Goal: Task Accomplishment & Management: Use online tool/utility

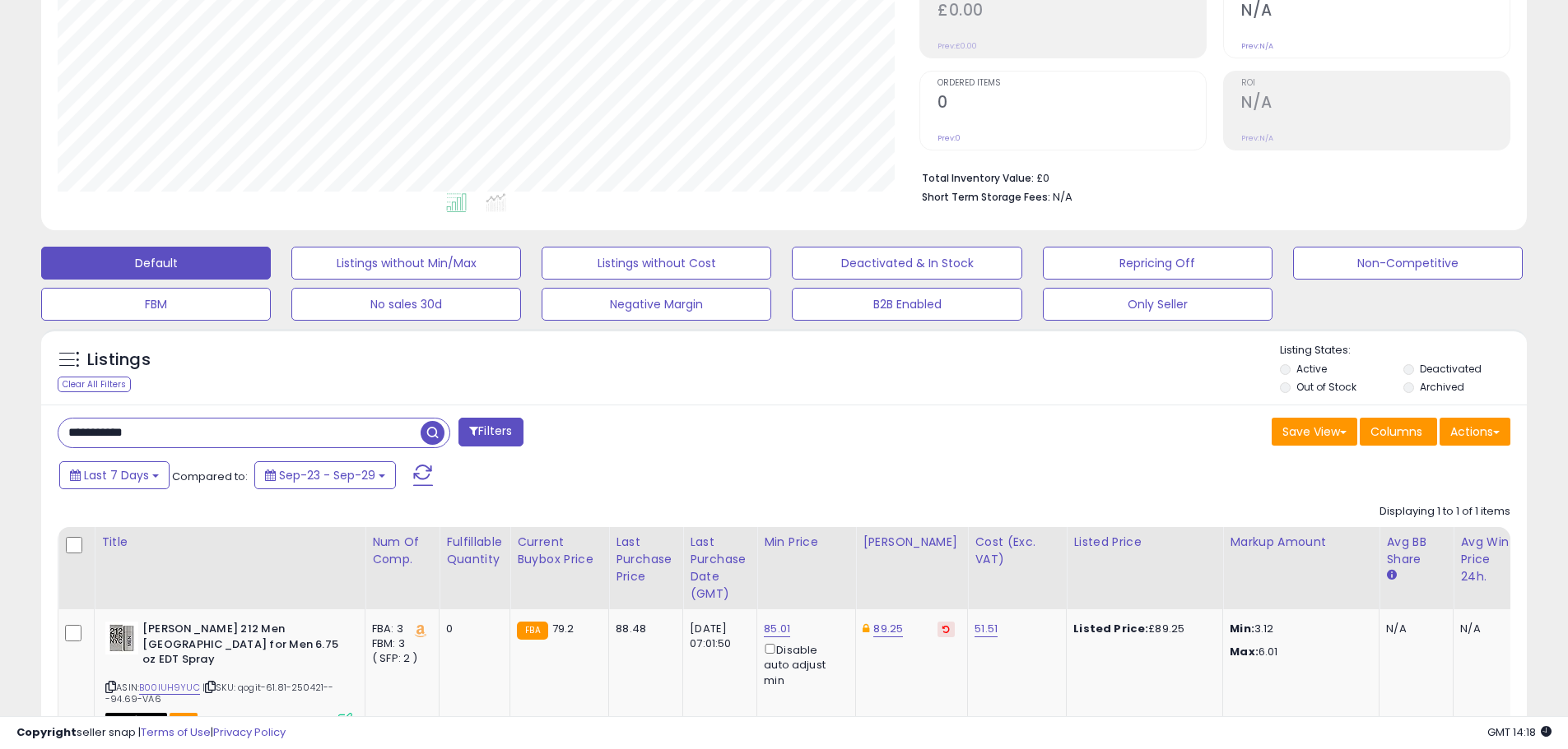
click at [431, 435] on span "button" at bounding box center [432, 433] width 24 height 24
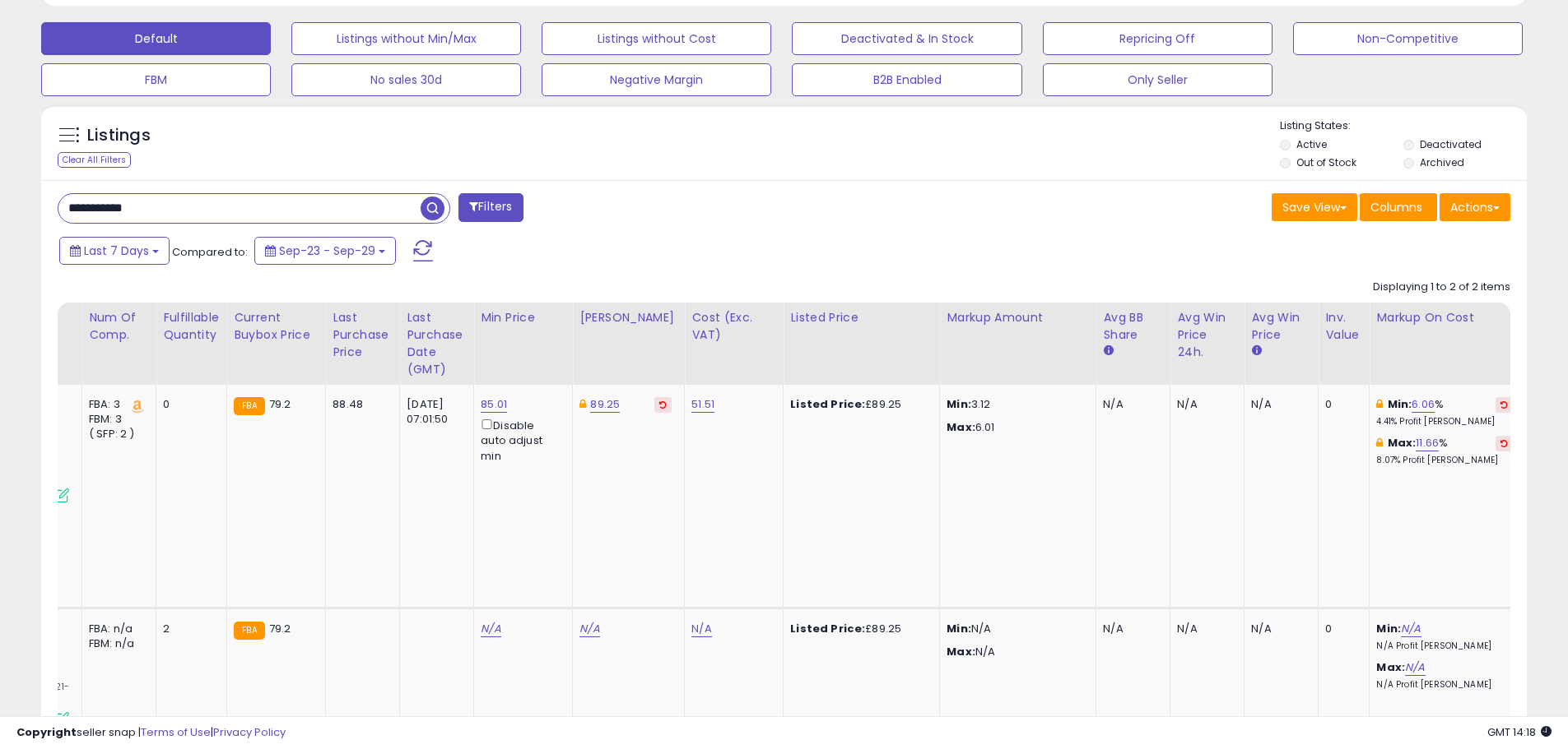
scroll to position [0, 330]
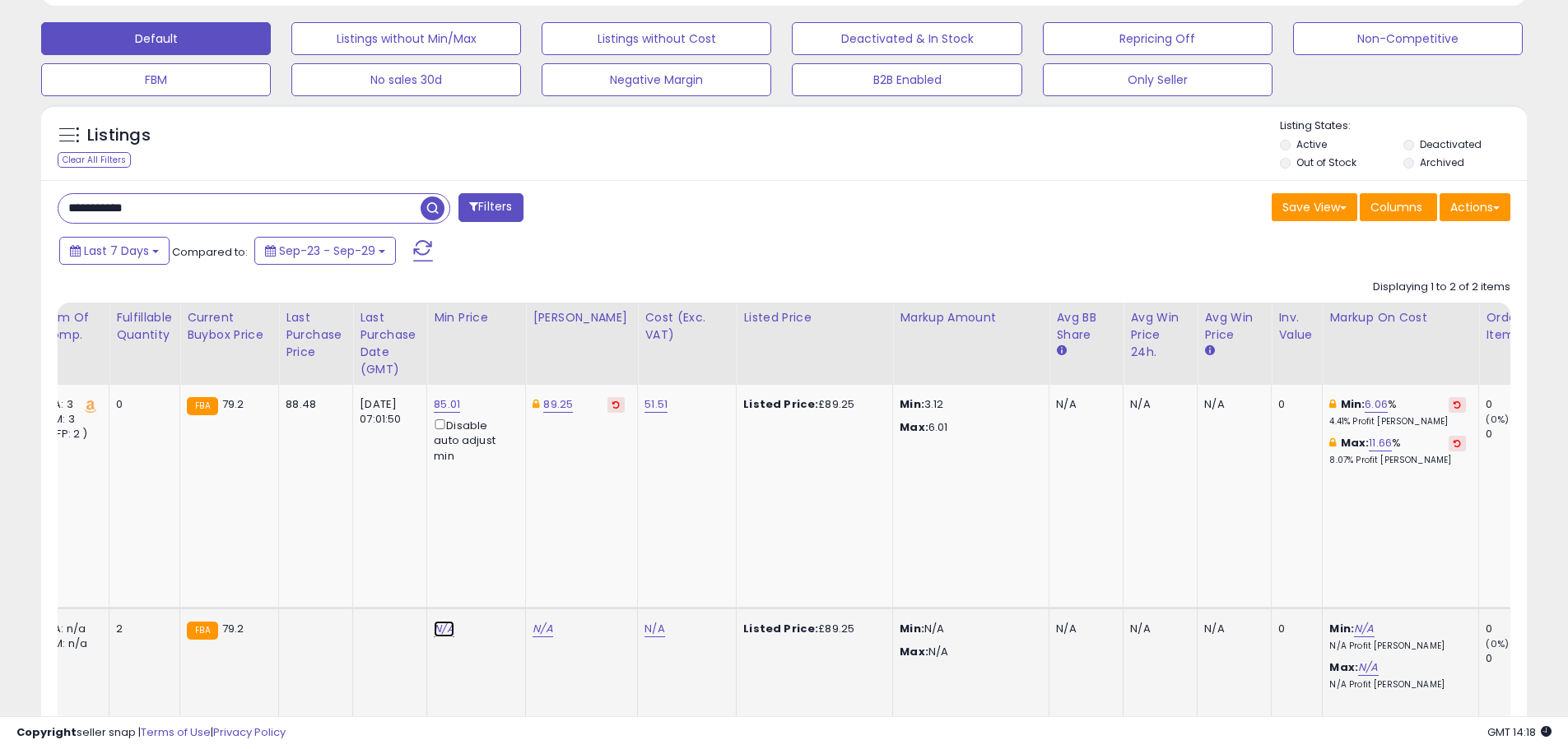
click at [446, 621] on link "N/A" at bounding box center [444, 630] width 20 height 17
type input "*****"
click at [497, 461] on icon "submit" at bounding box center [492, 458] width 10 height 10
click at [542, 621] on link "90.35" at bounding box center [547, 630] width 30 height 17
drag, startPoint x: 496, startPoint y: 450, endPoint x: 366, endPoint y: 463, distance: 130.6
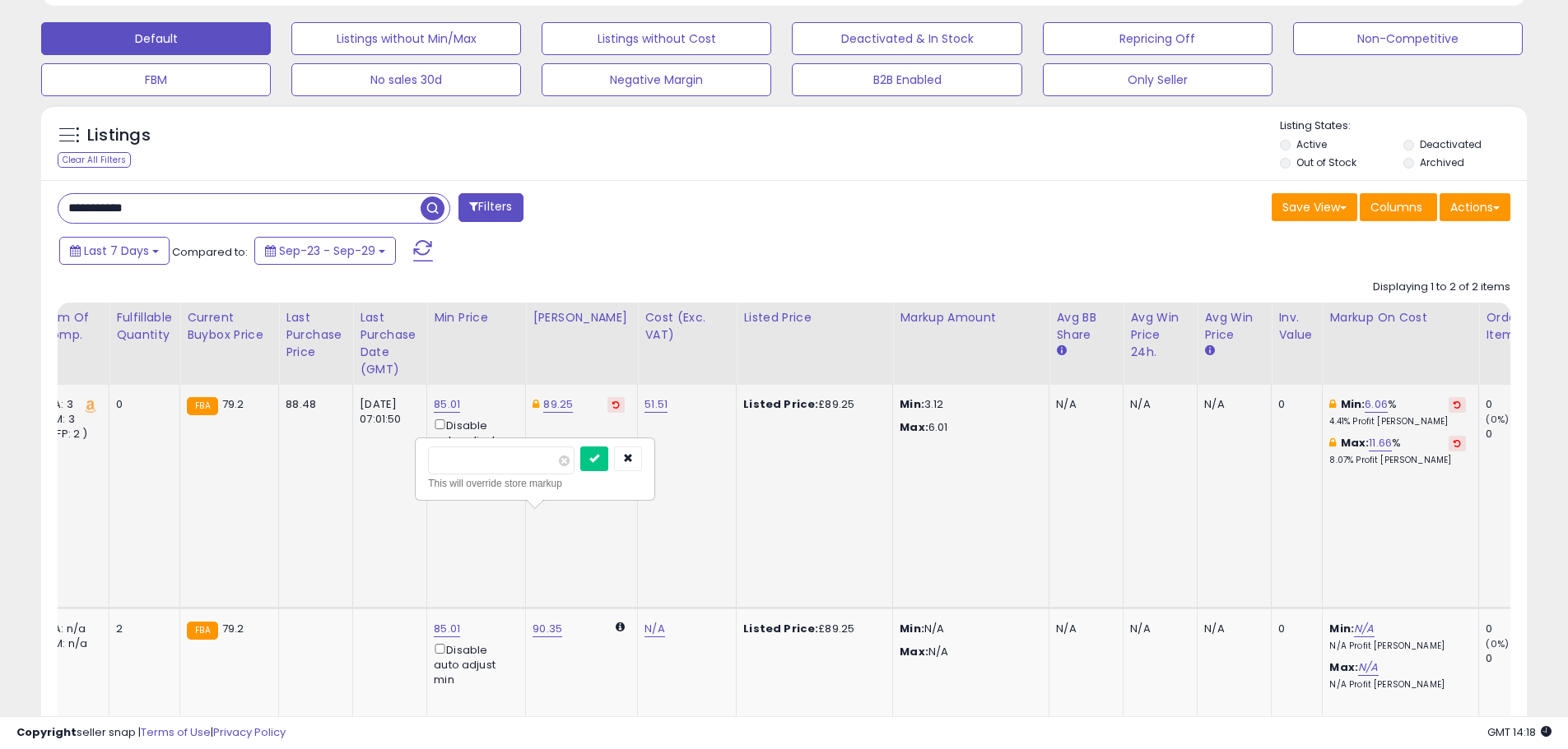
type input "*****"
click at [606, 457] on button "submit" at bounding box center [594, 460] width 28 height 25
click at [644, 621] on link "N/A" at bounding box center [654, 630] width 20 height 17
type input "*****"
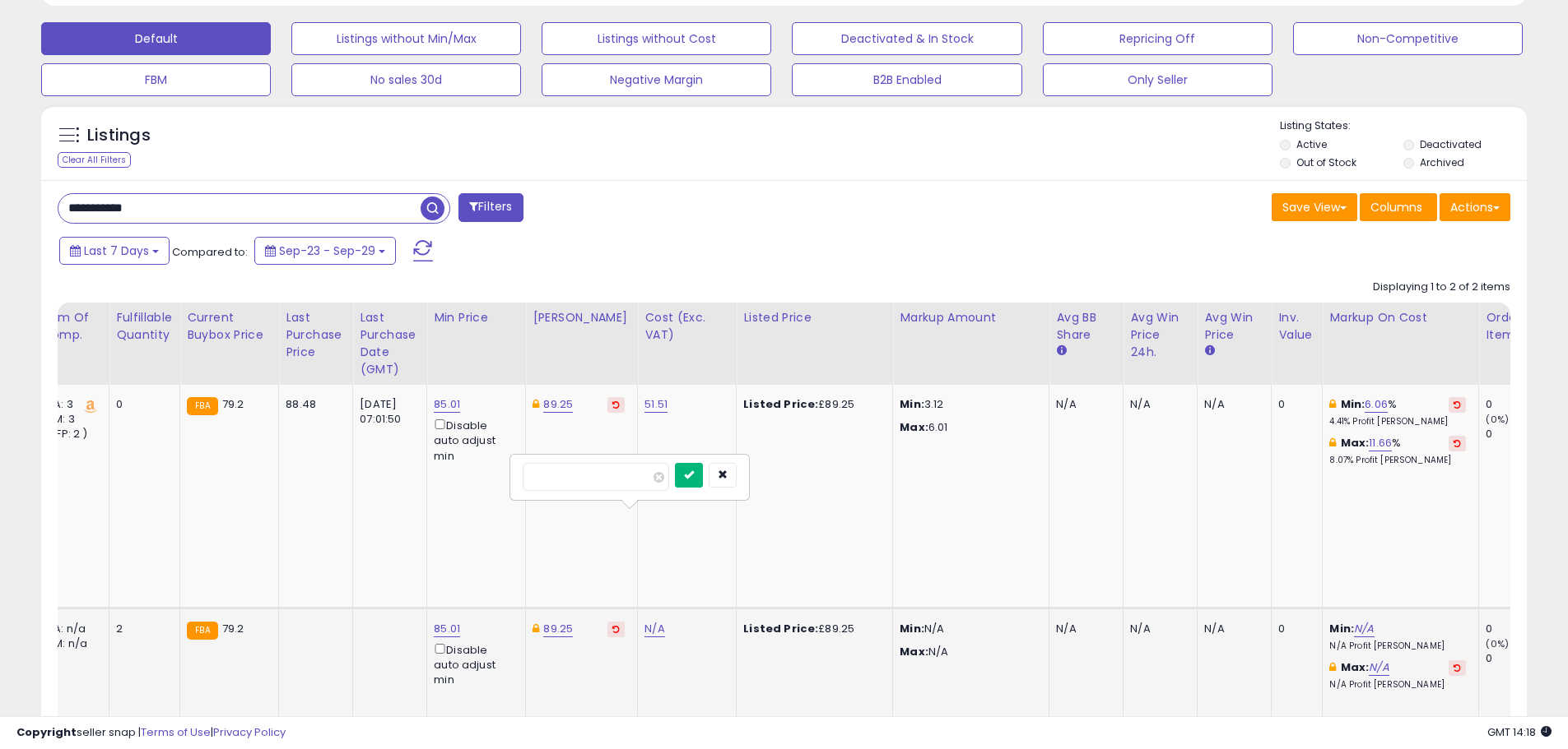
click at [693, 472] on icon "submit" at bounding box center [689, 475] width 10 height 10
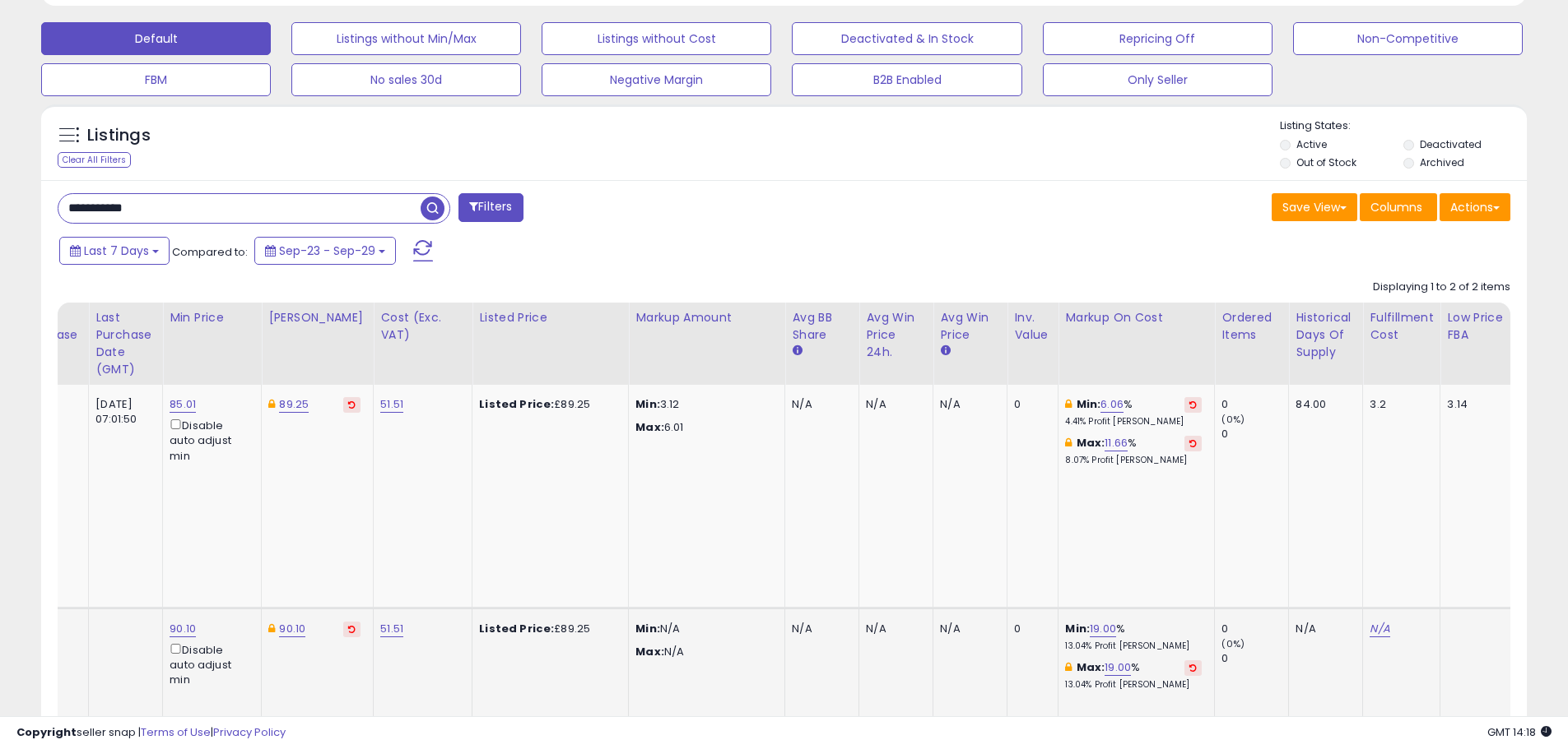
scroll to position [0, 722]
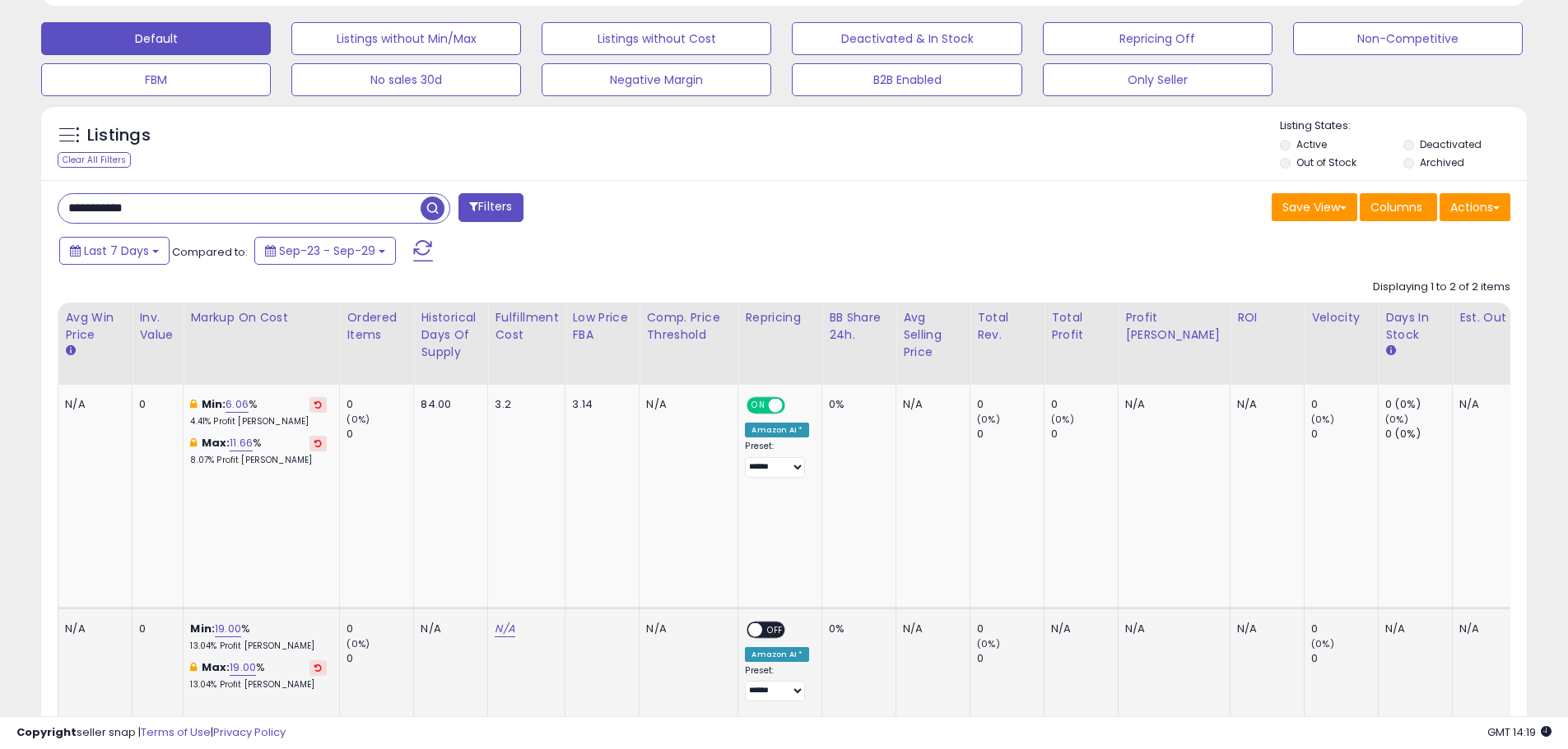
click at [763, 623] on span "OFF" at bounding box center [776, 630] width 27 height 14
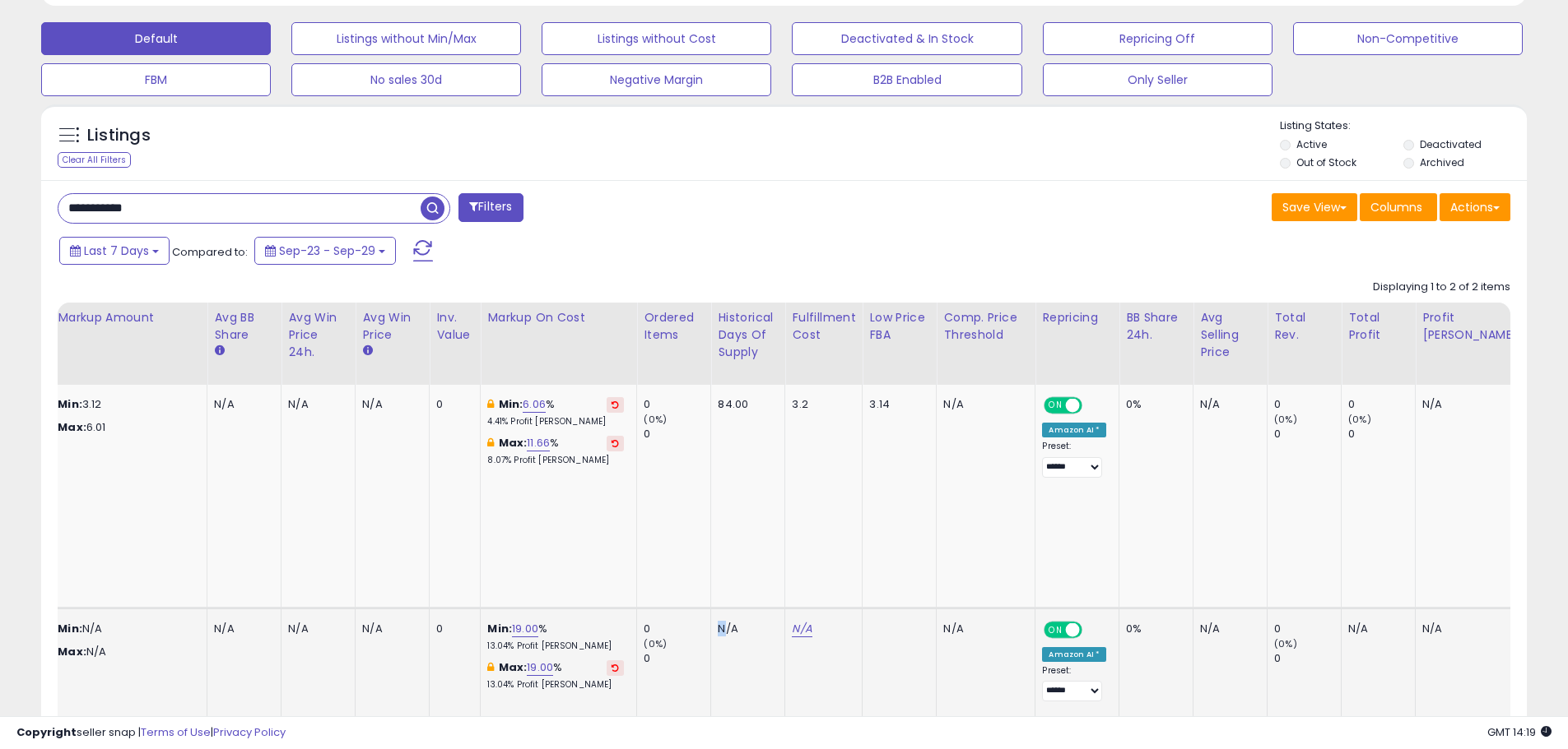
click at [718, 622] on div "N/A" at bounding box center [744, 630] width 54 height 15
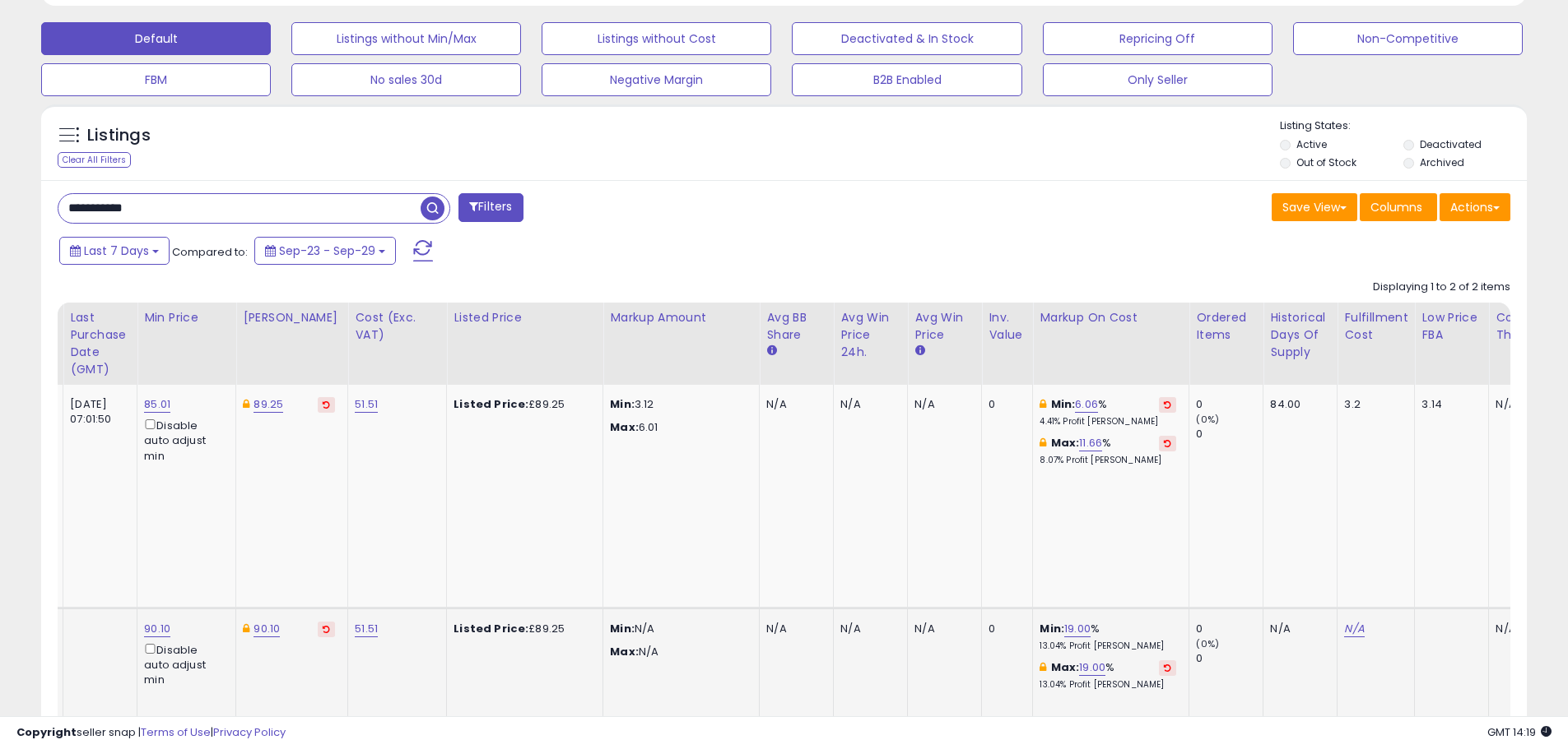
click at [652, 645] on p "Max: N/A" at bounding box center [678, 652] width 137 height 15
click at [626, 644] on strong "Max:" at bounding box center [624, 651] width 29 height 16
click at [623, 622] on p "Min: N/A" at bounding box center [678, 630] width 137 height 15
